Goal: Information Seeking & Learning: Learn about a topic

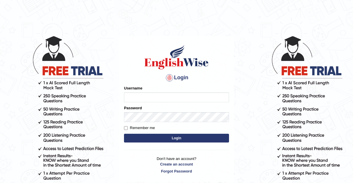
type input "[PERSON_NAME]"
click at [126, 128] on input "Remember me" at bounding box center [126, 128] width 4 height 4
checkbox input "true"
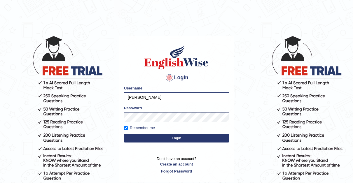
click at [173, 138] on button "Login" at bounding box center [176, 138] width 105 height 9
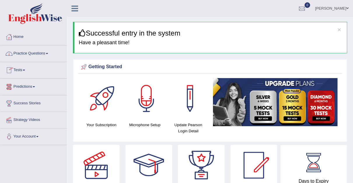
click at [49, 51] on link "Practice Questions" at bounding box center [33, 52] width 66 height 15
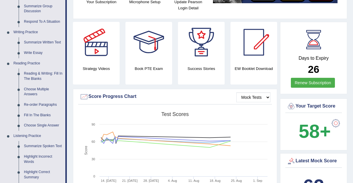
scroll to position [131, 0]
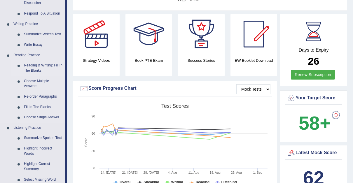
click at [44, 65] on link "Reading & Writing: Fill In The Blanks" at bounding box center [43, 67] width 44 height 15
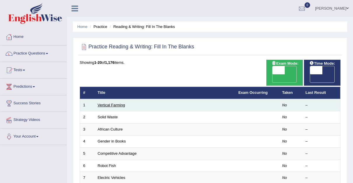
click at [106, 103] on link "Vertical Farming" at bounding box center [111, 105] width 27 height 4
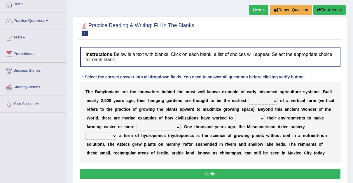
scroll to position [32, 0]
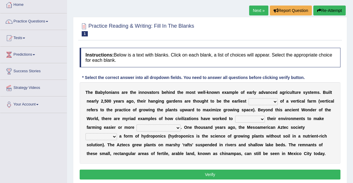
click at [252, 101] on select "prototype failure discredit protocol" at bounding box center [262, 101] width 29 height 7
select select "prototype"
click at [248, 98] on select "prototype failure discredit protocol" at bounding box center [262, 101] width 29 height 7
click at [235, 118] on select "manipulate escape respect disarrange" at bounding box center [250, 119] width 30 height 7
click at [136, 127] on select "productive constructive connective counterproductive" at bounding box center [158, 127] width 44 height 7
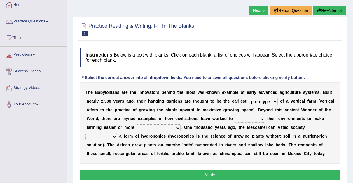
select select "productive"
click at [136, 124] on select "productive constructive connective counterproductive" at bounding box center [158, 127] width 44 height 7
click at [235, 118] on select "manipulate escape respect disarrange" at bounding box center [250, 119] width 30 height 7
select select "disarrange"
click at [235, 116] on select "manipulate escape respect disarrange" at bounding box center [250, 119] width 30 height 7
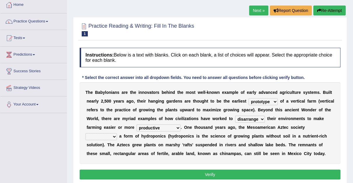
click at [117, 133] on select "domineered volunteered pioneered engineered" at bounding box center [100, 136] width 31 height 7
select select "pioneered"
click at [117, 133] on select "domineered volunteered pioneered engineered" at bounding box center [100, 136] width 31 height 7
click at [235, 119] on select "manipulate escape respect disarrange" at bounding box center [250, 119] width 30 height 7
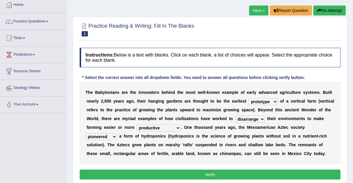
click at [210, 172] on button "Verify" at bounding box center [210, 175] width 261 height 10
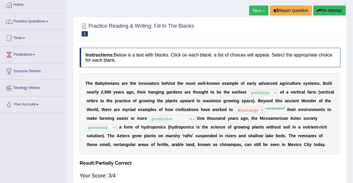
click at [324, 145] on b "." at bounding box center [324, 144] width 1 height 5
click at [257, 8] on link "Next »" at bounding box center [258, 11] width 19 height 10
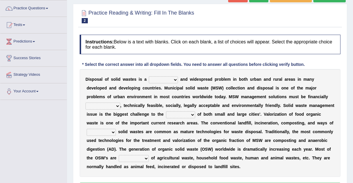
scroll to position [45, 0]
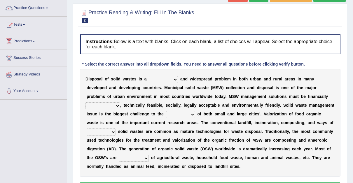
click at [171, 78] on select "slanting stinging stalling shafting" at bounding box center [163, 79] width 29 height 7
select select "slanting"
click at [149, 76] on select "slanting stinging stalling shafting" at bounding box center [163, 79] width 29 height 7
click at [120, 102] on select "unattainable sustainable objectionable treasonable" at bounding box center [102, 105] width 35 height 7
select select "sustainable"
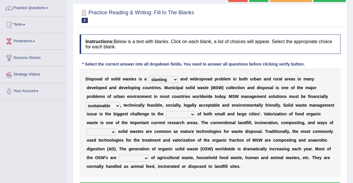
click at [120, 102] on select "unattainable sustainable objectionable treasonable" at bounding box center [102, 105] width 35 height 7
click at [166, 114] on select "plants culture authorities history" at bounding box center [180, 114] width 29 height 7
select select "authorities"
click at [166, 111] on select "plants culture authorities history" at bounding box center [180, 114] width 29 height 7
click at [116, 129] on select "reserving preserving deserving handling" at bounding box center [101, 132] width 29 height 7
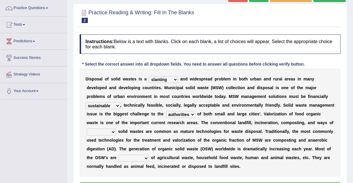
select select "handling"
click at [116, 129] on select "reserving preserving deserving handling" at bounding box center [101, 132] width 29 height 7
click at [149, 155] on select "composed disposed composing disposing" at bounding box center [134, 158] width 30 height 7
select select "composed"
click at [149, 155] on select "composed disposed composing disposing" at bounding box center [134, 158] width 30 height 7
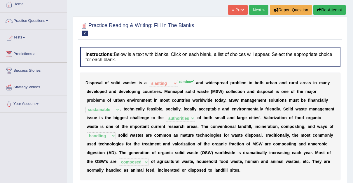
scroll to position [20, 0]
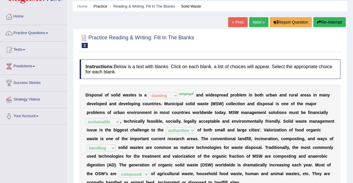
click at [257, 19] on link "Next »" at bounding box center [258, 22] width 19 height 10
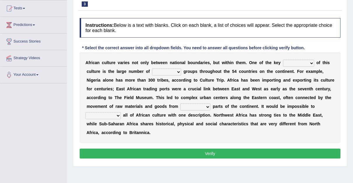
scroll to position [62, 0]
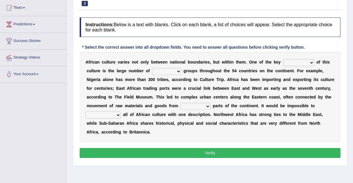
click at [296, 62] on select "conjectures features issues doubts" at bounding box center [298, 62] width 31 height 7
click at [154, 70] on select "ethic ethnic eugenic epic" at bounding box center [166, 71] width 29 height 7
select select "ethnic"
click at [152, 68] on select "ethic ethnic eugenic epic" at bounding box center [166, 71] width 29 height 7
click at [297, 61] on select "conjectures features issues doubts" at bounding box center [298, 62] width 31 height 7
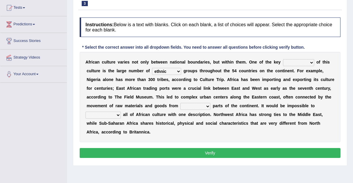
select select "features"
click at [283, 59] on select "conjectures features issues doubts" at bounding box center [298, 62] width 31 height 7
click at [180, 106] on select "forelocked interlocked unlocked landlocked" at bounding box center [195, 106] width 30 height 7
select select "interlocked"
click at [180, 103] on select "forelocked interlocked unlocked landlocked" at bounding box center [195, 106] width 30 height 7
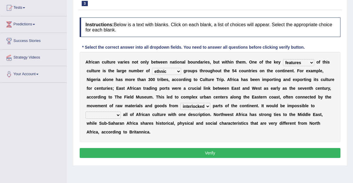
click at [121, 112] on select "characterize conceptualize symbolize synthesize" at bounding box center [102, 115] width 35 height 7
select select "characterize"
click at [121, 112] on select "characterize conceptualize symbolize synthesize" at bounding box center [102, 115] width 35 height 7
click at [214, 132] on div "A f r i c a n c u l t u r e v a r i e s n o t o n l y b e t w e e n n a t i o n…" at bounding box center [210, 97] width 261 height 90
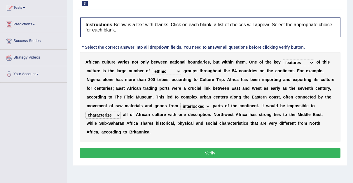
click at [209, 148] on button "Verify" at bounding box center [210, 153] width 261 height 10
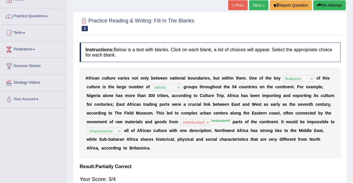
scroll to position [32, 0]
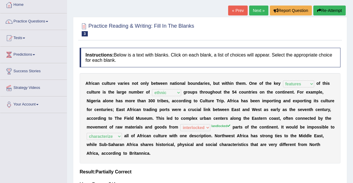
click at [258, 9] on link "Next »" at bounding box center [258, 11] width 19 height 10
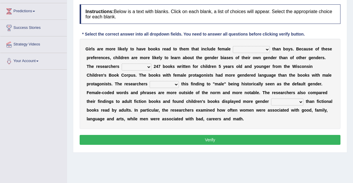
scroll to position [78, 0]
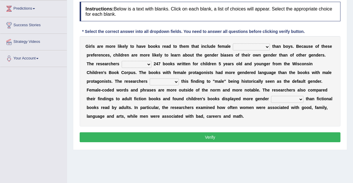
click at [255, 46] on select "protagonists cosmogonists agonists expressionists" at bounding box center [251, 46] width 37 height 7
select select "agonists"
click at [233, 43] on select "protagonists cosmogonists agonists expressionists" at bounding box center [251, 46] width 37 height 7
click at [137, 64] on select "hydrolyzed paralyzed catalyzed analyzed" at bounding box center [137, 64] width 30 height 7
select select "analyzed"
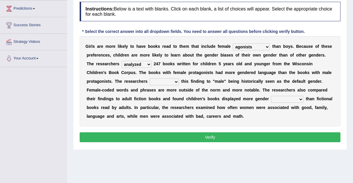
click at [122, 61] on select "hydrolyzed paralyzed catalyzed analyzed" at bounding box center [137, 64] width 30 height 7
click at [256, 46] on select "protagonists cosmogonists agonists expressionists" at bounding box center [251, 46] width 37 height 7
select select "protagonists"
click at [233, 43] on select "protagonists cosmogonists agonists expressionists" at bounding box center [251, 46] width 37 height 7
click at [150, 82] on select "contribute tribute distribute attribute" at bounding box center [164, 81] width 29 height 7
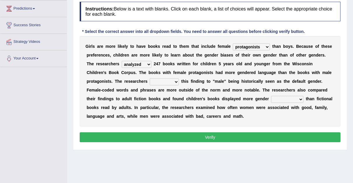
click at [145, 91] on b "r" at bounding box center [145, 90] width 1 height 5
click at [271, 99] on select "stereotypes teletypes prototypes electrotypes" at bounding box center [287, 99] width 32 height 7
select select "stereotypes"
click at [271, 96] on select "stereotypes teletypes prototypes electrotypes" at bounding box center [287, 99] width 32 height 7
click at [150, 81] on select "contribute tribute distribute attribute" at bounding box center [164, 81] width 29 height 7
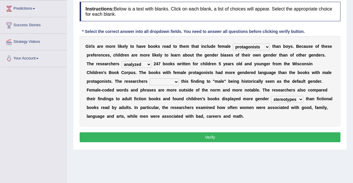
click at [150, 78] on select "contribute tribute distribute attribute" at bounding box center [164, 81] width 29 height 7
click at [150, 80] on select "contribute tribute distribute attribute" at bounding box center [164, 81] width 29 height 7
select select "distribute"
click at [150, 78] on select "contribute tribute distribute attribute" at bounding box center [164, 81] width 29 height 7
click at [212, 134] on button "Verify" at bounding box center [210, 137] width 261 height 10
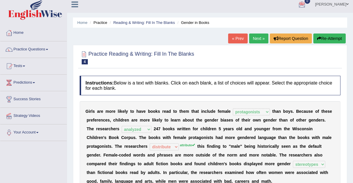
scroll to position [0, 0]
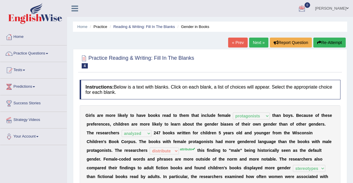
click at [257, 40] on link "Next »" at bounding box center [258, 43] width 19 height 10
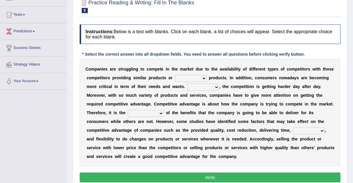
scroll to position [56, 0]
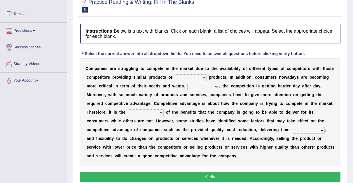
click at [196, 77] on select "constitution restitution substitution institution" at bounding box center [191, 77] width 32 height 7
select select "substitution"
click at [175, 74] on select "constitution restitution substitution institution" at bounding box center [191, 77] width 32 height 7
click at [196, 87] on select "However Instead Additionally Therefore" at bounding box center [203, 86] width 32 height 7
select select "However"
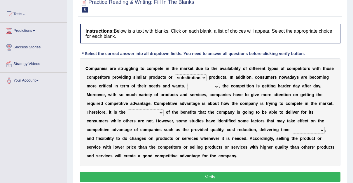
click at [187, 83] on select "However Instead Additionally Therefore" at bounding box center [203, 86] width 32 height 7
click at [164, 109] on select "dissemination ordination determination incarnation" at bounding box center [146, 112] width 36 height 7
select select "determination"
click at [164, 109] on select "dissemination ordination determination incarnation" at bounding box center [146, 112] width 36 height 7
click at [196, 85] on select "However Instead Additionally Therefore" at bounding box center [203, 86] width 32 height 7
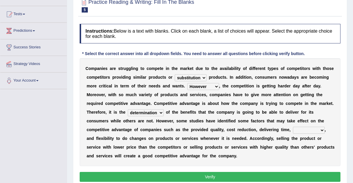
select select "Instead"
click at [187, 83] on select "However Instead Additionally Therefore" at bounding box center [203, 86] width 32 height 7
click at [293, 129] on select "captivation aggregation deprivation innovation" at bounding box center [309, 130] width 32 height 7
select select "innovation"
click at [293, 127] on select "captivation aggregation deprivation innovation" at bounding box center [309, 130] width 32 height 7
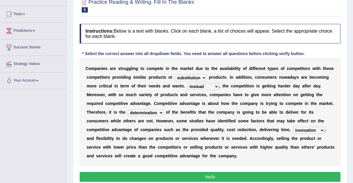
click at [207, 172] on button "Verify" at bounding box center [210, 177] width 261 height 10
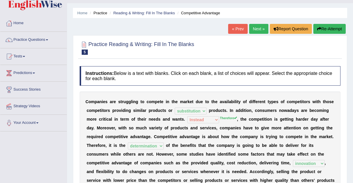
scroll to position [13, 0]
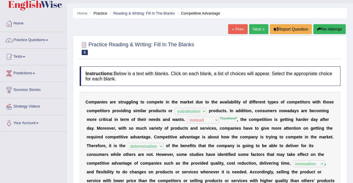
click at [257, 27] on link "Next »" at bounding box center [258, 29] width 19 height 10
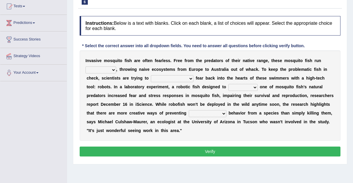
scroll to position [64, 0]
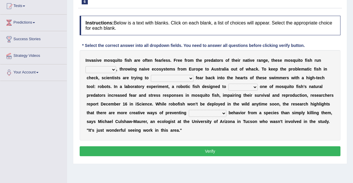
click at [111, 68] on select "occupant flippant rampant concordant" at bounding box center [100, 69] width 31 height 7
select select "concordant"
click at [85, 66] on select "occupant flippant rampant concordant" at bounding box center [100, 69] width 31 height 7
click at [158, 78] on select "accept spike strike [PERSON_NAME]" at bounding box center [172, 78] width 43 height 7
select select "spike"
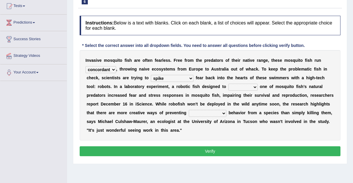
click at [151, 75] on select "accept spike strike [PERSON_NAME]" at bounding box center [172, 78] width 43 height 7
click at [159, 78] on select "accept spike strike [PERSON_NAME]" at bounding box center [172, 78] width 43 height 7
click at [210, 84] on b "g" at bounding box center [211, 86] width 3 height 5
click at [228, 85] on select "bequest mimic battle conquest" at bounding box center [242, 87] width 29 height 7
click at [170, 100] on div "I n v a s i v e m o s q u i t o f i s h a r e o f t e n f e a r l e s s . F r e…" at bounding box center [210, 95] width 261 height 90
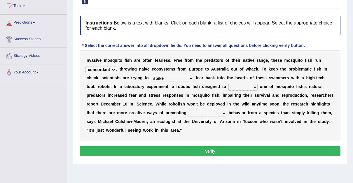
click at [228, 86] on select "bequest mimic battle conquest" at bounding box center [242, 87] width 29 height 7
select select "mimic"
click at [228, 84] on select "bequest mimic battle conquest" at bounding box center [242, 87] width 29 height 7
click at [189, 113] on select "unprivileged unprecedented uncharted unwanted" at bounding box center [208, 113] width 38 height 7
select select "unwanted"
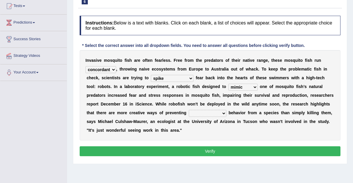
click at [189, 110] on select "unprivileged unprecedented uncharted unwanted" at bounding box center [208, 113] width 38 height 7
click at [212, 146] on button "Verify" at bounding box center [210, 151] width 261 height 10
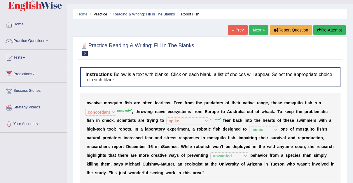
scroll to position [0, 0]
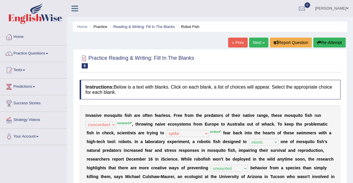
click at [257, 40] on link "Next »" at bounding box center [258, 43] width 19 height 10
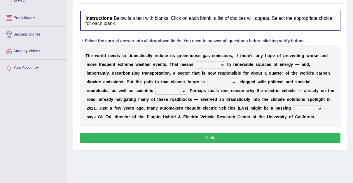
scroll to position [71, 0]
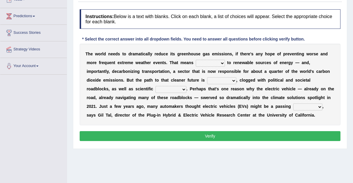
click at [207, 80] on select "daunting daunted daunt dauntless" at bounding box center [221, 80] width 29 height 7
click at [155, 90] on select "spectacles obstacles tentacles receptacles" at bounding box center [170, 89] width 31 height 7
click at [207, 80] on select "daunting daunted daunt dauntless" at bounding box center [221, 80] width 29 height 7
select select "daunted"
click at [207, 77] on select "daunting daunted daunt dauntless" at bounding box center [221, 80] width 29 height 7
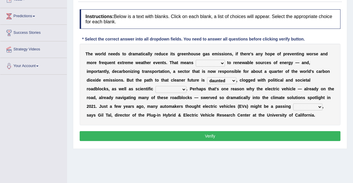
click at [204, 61] on select "grafting drafting crafting shifting" at bounding box center [210, 63] width 29 height 7
select select "shifting"
click at [196, 60] on select "grafting drafting crafting shifting" at bounding box center [210, 63] width 29 height 7
click at [155, 88] on select "spectacles obstacles tentacles receptacles" at bounding box center [170, 89] width 31 height 7
select select "receptacles"
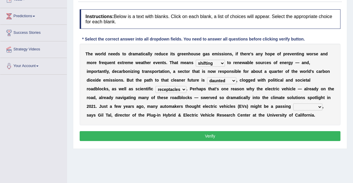
click at [155, 86] on select "spectacles obstacles tentacles receptacles" at bounding box center [170, 89] width 31 height 7
click at [293, 106] on select "fad gad tad lad" at bounding box center [307, 107] width 29 height 7
select select "tad"
click at [293, 104] on select "fad gad tad lad" at bounding box center [307, 107] width 29 height 7
click at [204, 134] on button "Verify" at bounding box center [210, 136] width 261 height 10
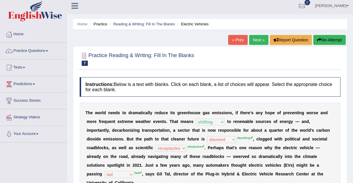
scroll to position [0, 0]
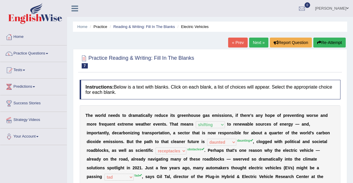
click at [258, 43] on link "Next »" at bounding box center [258, 43] width 19 height 10
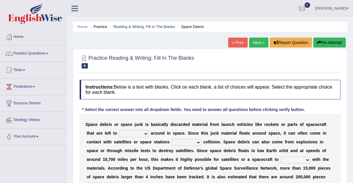
click at [127, 134] on select "twist center roam loll" at bounding box center [133, 133] width 29 height 7
select select "roam"
click at [119, 130] on select "twist center roam loll" at bounding box center [133, 133] width 29 height 7
click at [172, 141] on select "risks risk risked risking" at bounding box center [186, 142] width 29 height 7
select select "risking"
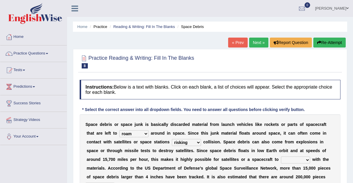
click at [172, 139] on select "risks risk risked risking" at bounding box center [186, 142] width 29 height 7
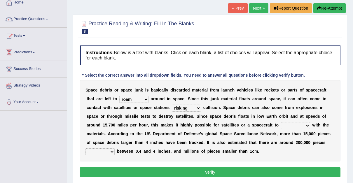
scroll to position [36, 0]
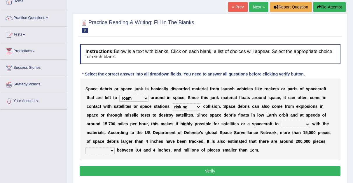
click at [281, 124] on select "collect collate collide collocate" at bounding box center [295, 124] width 29 height 7
select select "collide"
click at [281, 121] on select "collect collate collide collocate" at bounding box center [295, 124] width 29 height 7
click at [115, 147] on select "sized sizing size sizes" at bounding box center [99, 150] width 29 height 7
select select "sized"
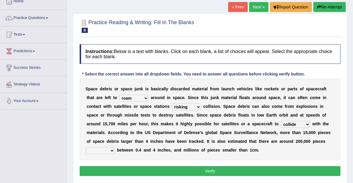
click at [115, 147] on select "sized sizing size sizes" at bounding box center [99, 150] width 29 height 7
click at [208, 169] on button "Verify" at bounding box center [210, 171] width 261 height 10
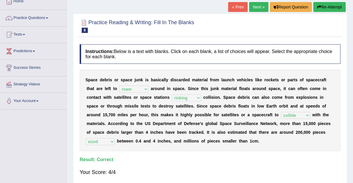
click at [257, 7] on link "Next »" at bounding box center [258, 7] width 19 height 10
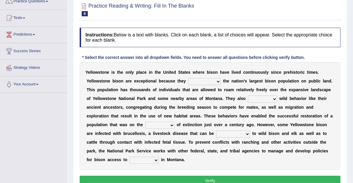
scroll to position [55, 0]
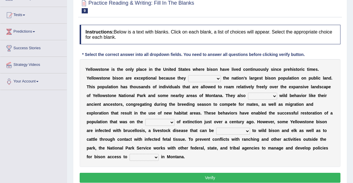
click at [188, 78] on select "congregate comprise consist compromise" at bounding box center [204, 78] width 33 height 7
click at [188, 75] on select "congregate comprise consist compromise" at bounding box center [204, 78] width 33 height 7
click at [188, 78] on select "congregate comprise consist compromise" at bounding box center [204, 78] width 33 height 7
select select "compromise"
click at [188, 75] on select "congregate comprise consist compromise" at bounding box center [204, 78] width 33 height 7
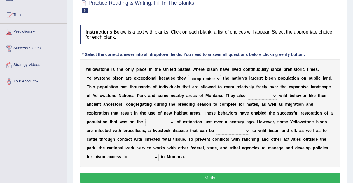
click at [248, 95] on select "exhibit disregard resist encourage" at bounding box center [262, 96] width 29 height 7
select select "exhibit"
click at [248, 93] on select "exhibit disregard resist encourage" at bounding box center [262, 96] width 29 height 7
click at [174, 119] on select "brine brink danger brindle" at bounding box center [159, 122] width 29 height 7
select select "danger"
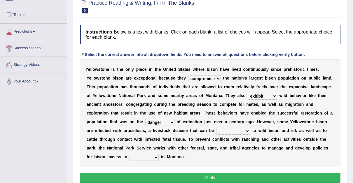
click at [174, 119] on select "brine brink danger brindle" at bounding box center [159, 122] width 29 height 7
click at [216, 130] on select "transplanted transported transgressed transmitted" at bounding box center [233, 131] width 34 height 7
select select "transmitted"
click at [216, 128] on select "transplanted transported transgressed transmitted" at bounding box center [233, 131] width 34 height 7
click at [159, 154] on select "habitat habitat habitant food" at bounding box center [143, 157] width 29 height 7
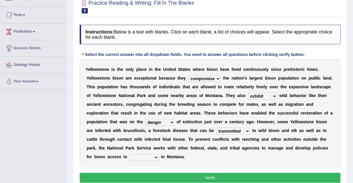
select select "habitat"
click at [159, 154] on select "habitat habitat habitant food" at bounding box center [143, 157] width 29 height 7
click at [210, 173] on button "Verify" at bounding box center [210, 178] width 261 height 10
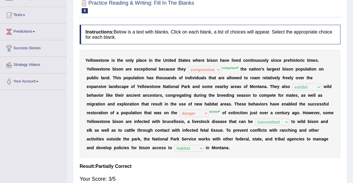
scroll to position [0, 0]
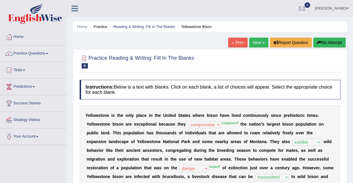
click at [256, 41] on link "Next »" at bounding box center [258, 43] width 19 height 10
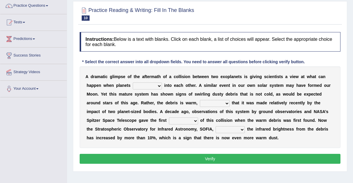
scroll to position [46, 0]
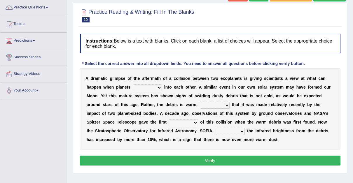
click at [139, 87] on select "crash explore roam implode" at bounding box center [147, 87] width 29 height 7
select select "crash"
click at [133, 84] on select "crash explore roam implode" at bounding box center [147, 87] width 29 height 7
click at [200, 105] on select "reinforcing sentencing forging conducing" at bounding box center [215, 105] width 30 height 7
click at [244, 104] on b at bounding box center [245, 104] width 2 height 5
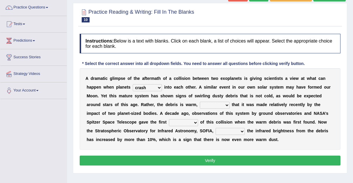
click at [200, 105] on select "reinforcing sentencing forging conducing" at bounding box center [215, 105] width 30 height 7
select select "reinforcing"
click at [200, 102] on select "reinforcing sentencing forging conducing" at bounding box center [215, 105] width 30 height 7
click at [169, 122] on select "pints faints hints taints" at bounding box center [183, 122] width 29 height 7
select select "hints"
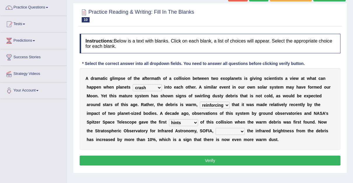
click at [169, 119] on select "pints faints hints taints" at bounding box center [183, 122] width 29 height 7
click at [215, 132] on select "concealed revealed repealed unsealed" at bounding box center [229, 131] width 29 height 7
select select "revealed"
click at [215, 128] on select "concealed revealed repealed unsealed" at bounding box center [229, 131] width 29 height 7
click at [208, 159] on button "Verify" at bounding box center [210, 161] width 261 height 10
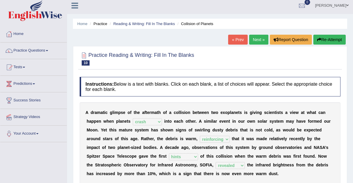
scroll to position [0, 0]
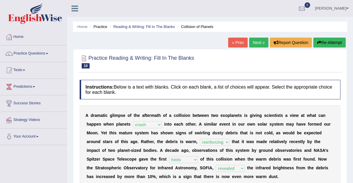
click at [348, 8] on span at bounding box center [347, 8] width 2 height 4
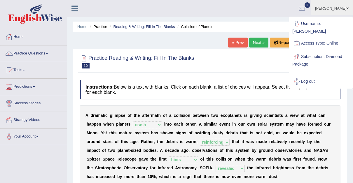
click at [304, 75] on link "Log out" at bounding box center [320, 81] width 63 height 13
